Goal: Task Accomplishment & Management: Use online tool/utility

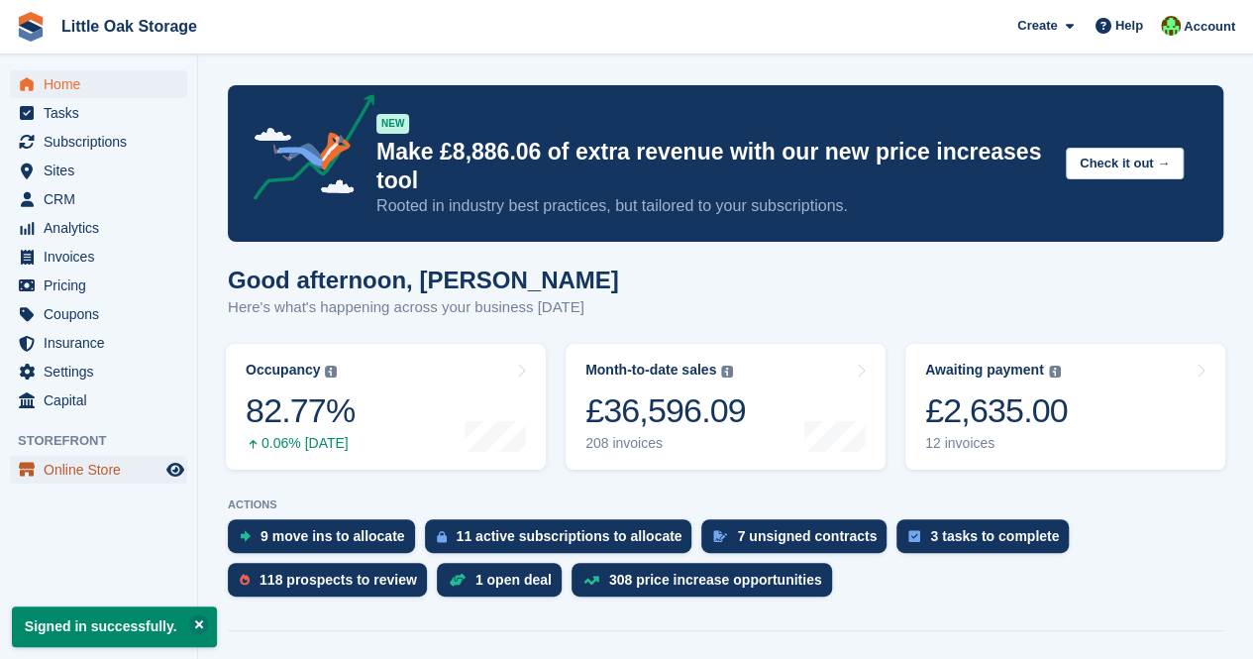
click at [80, 460] on span "Online Store" at bounding box center [103, 470] width 119 height 28
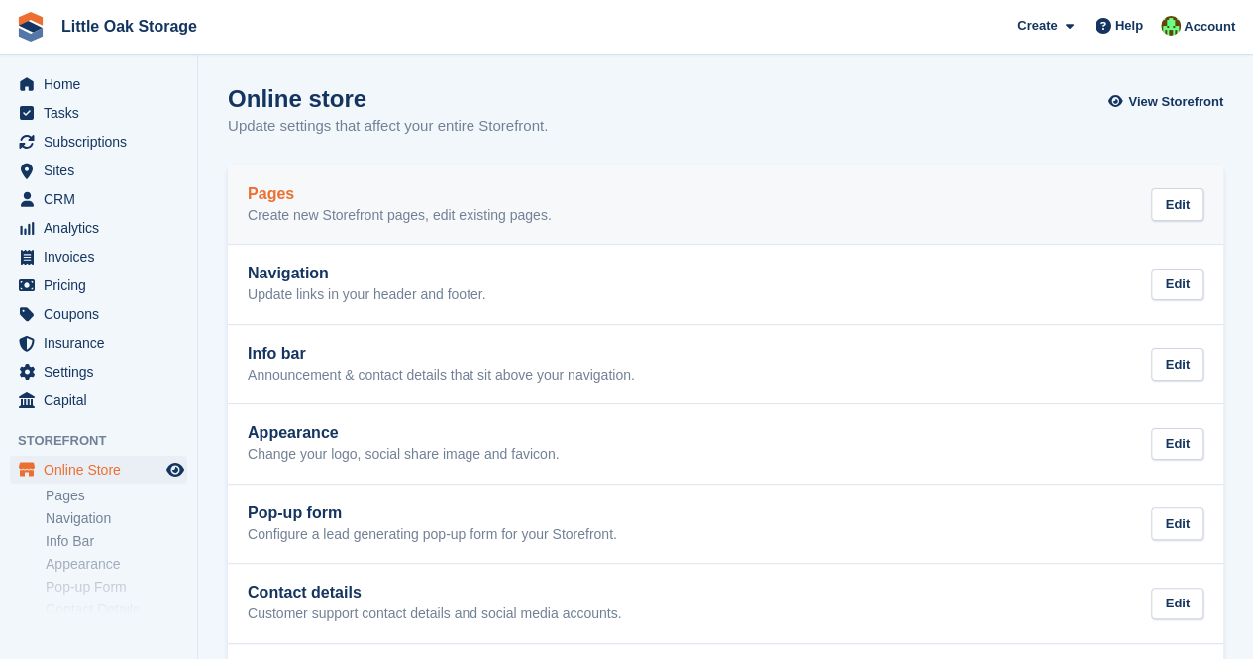
click at [415, 211] on p "Create new Storefront pages, edit existing pages." at bounding box center [400, 216] width 304 height 18
